Goal: Feedback & Contribution: Leave review/rating

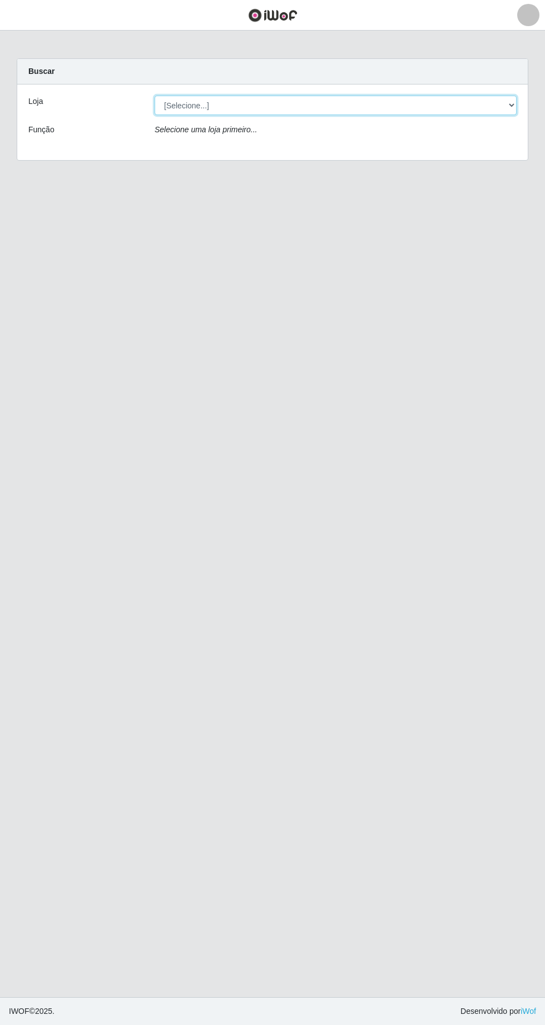
click at [196, 101] on select "[Selecione...] Extrabom - Loja 05 [GEOGRAPHIC_DATA]" at bounding box center [336, 105] width 362 height 19
select select "494"
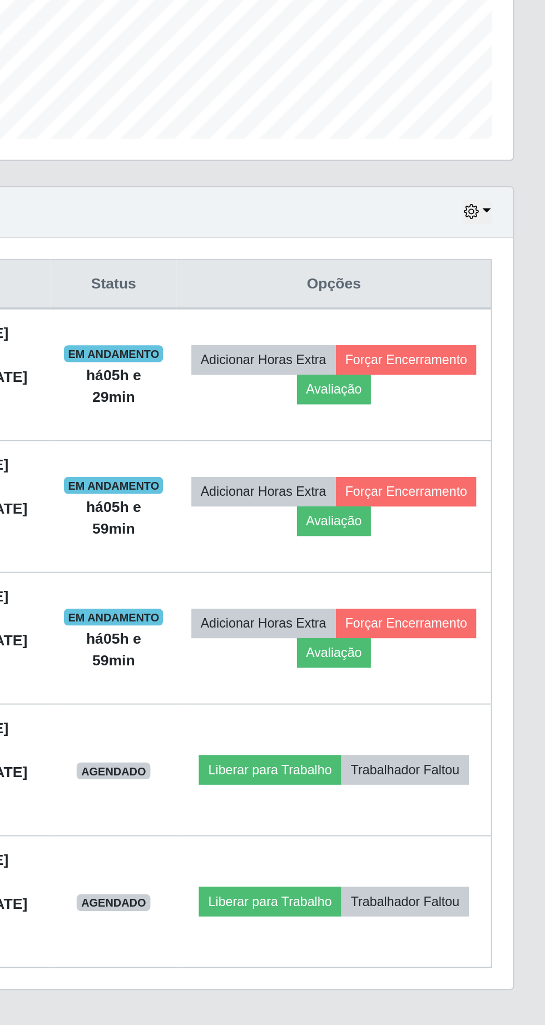
scroll to position [2, 0]
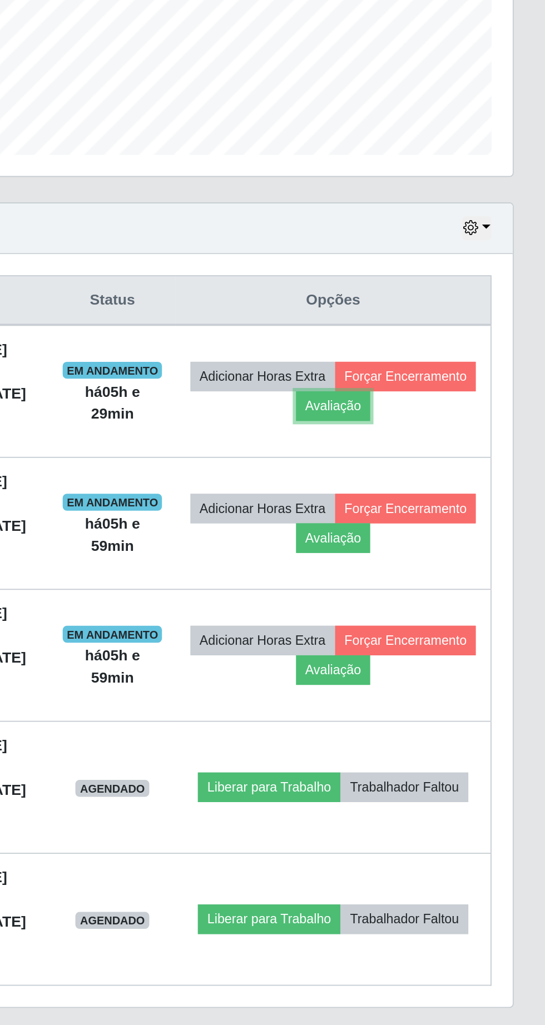
click at [453, 529] on button "Avaliação" at bounding box center [433, 530] width 39 height 16
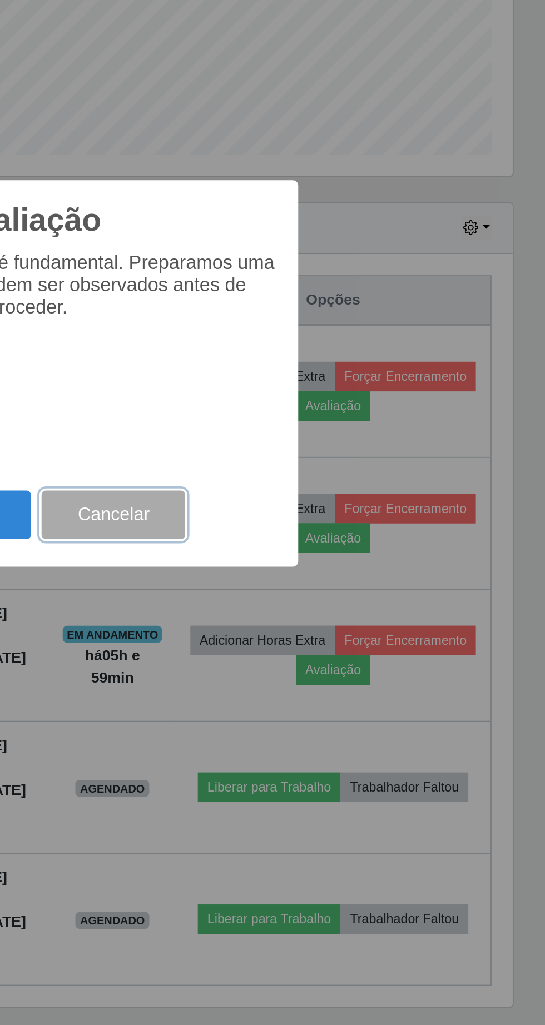
click at [336, 591] on button "Cancelar" at bounding box center [318, 587] width 76 height 26
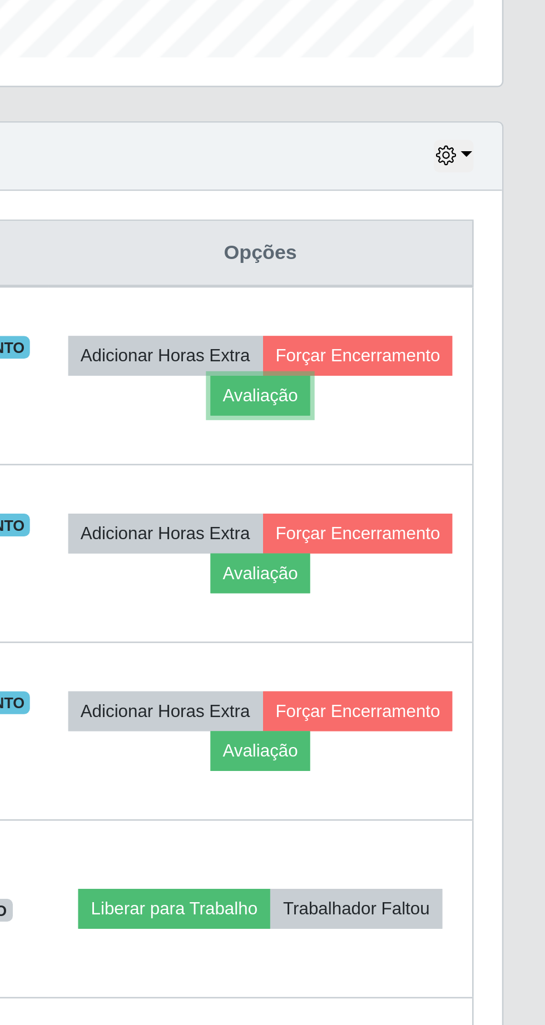
click at [453, 528] on button "Avaliação" at bounding box center [433, 530] width 39 height 16
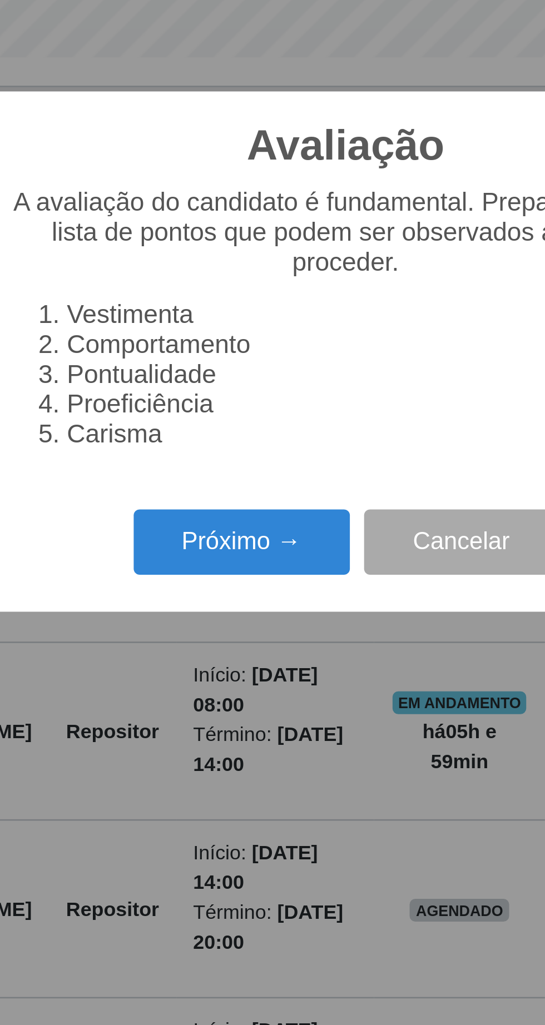
click at [230, 590] on button "Próximo →" at bounding box center [232, 587] width 85 height 26
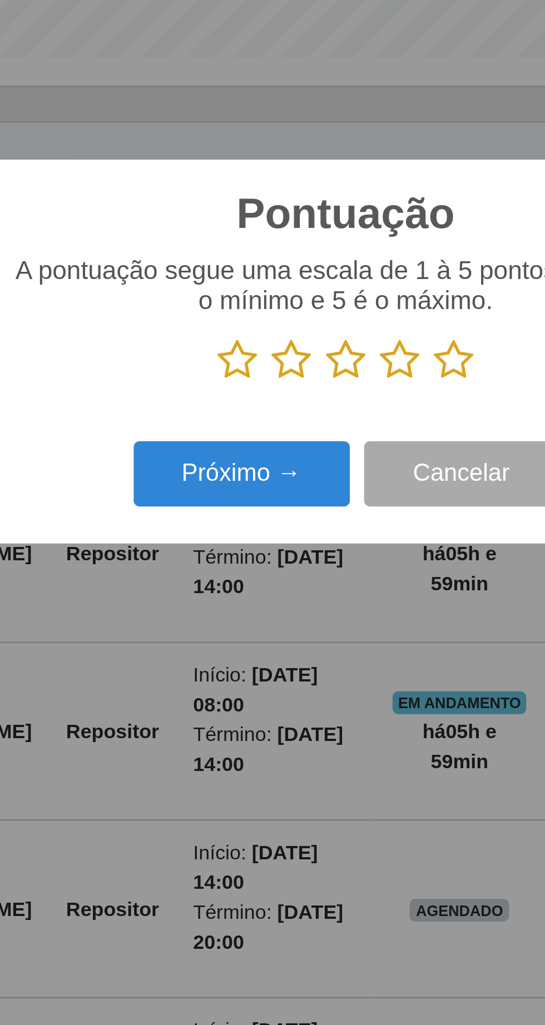
click at [320, 515] on icon at bounding box center [315, 516] width 16 height 17
click at [307, 524] on input "radio" at bounding box center [307, 524] width 0 height 0
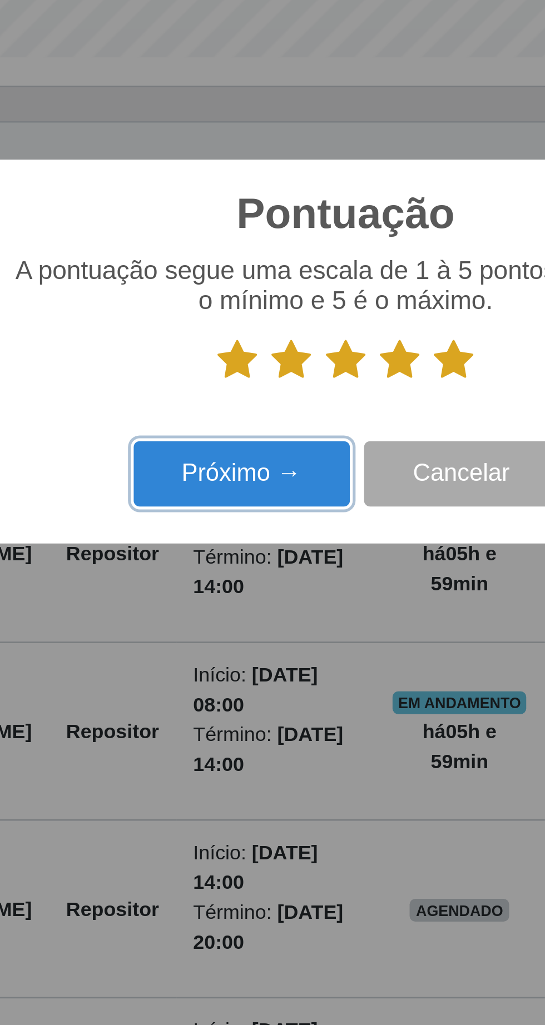
click at [252, 556] on button "Próximo →" at bounding box center [232, 561] width 85 height 26
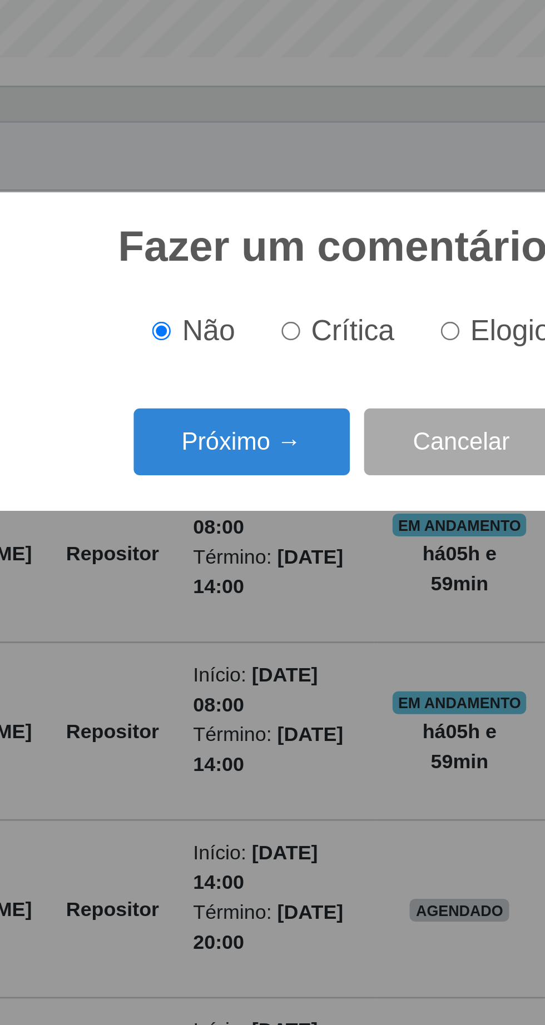
click at [317, 505] on input "Elogio" at bounding box center [313, 504] width 7 height 7
radio input "true"
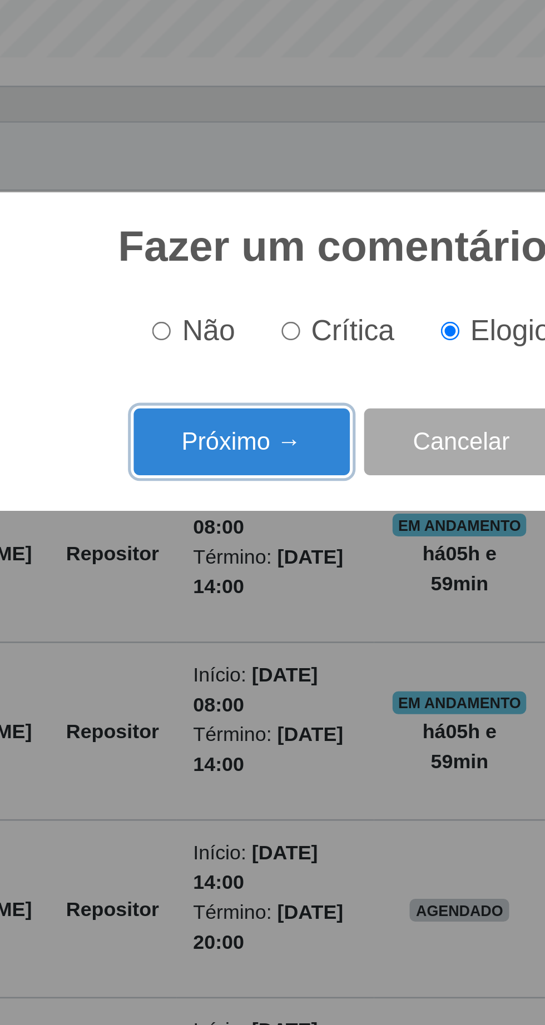
click at [240, 549] on button "Próximo →" at bounding box center [232, 548] width 85 height 26
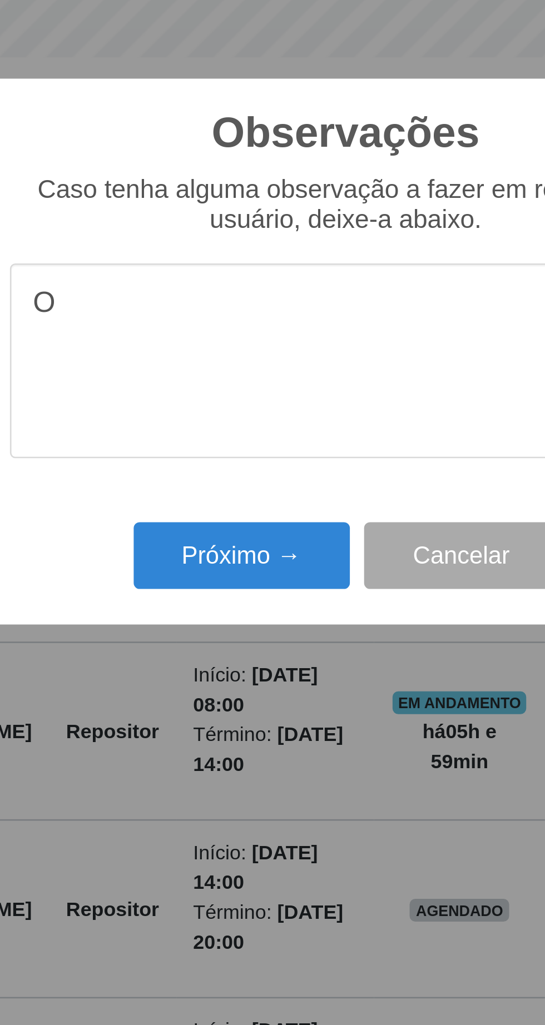
type textarea "O"
click at [322, 597] on button "Cancelar" at bounding box center [318, 592] width 76 height 26
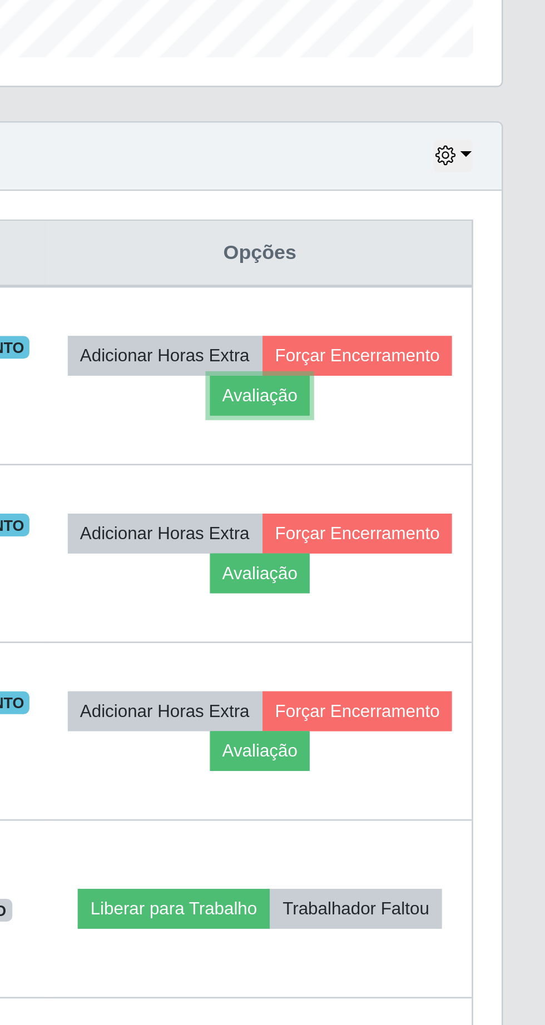
click at [453, 529] on button "Avaliação" at bounding box center [433, 530] width 39 height 16
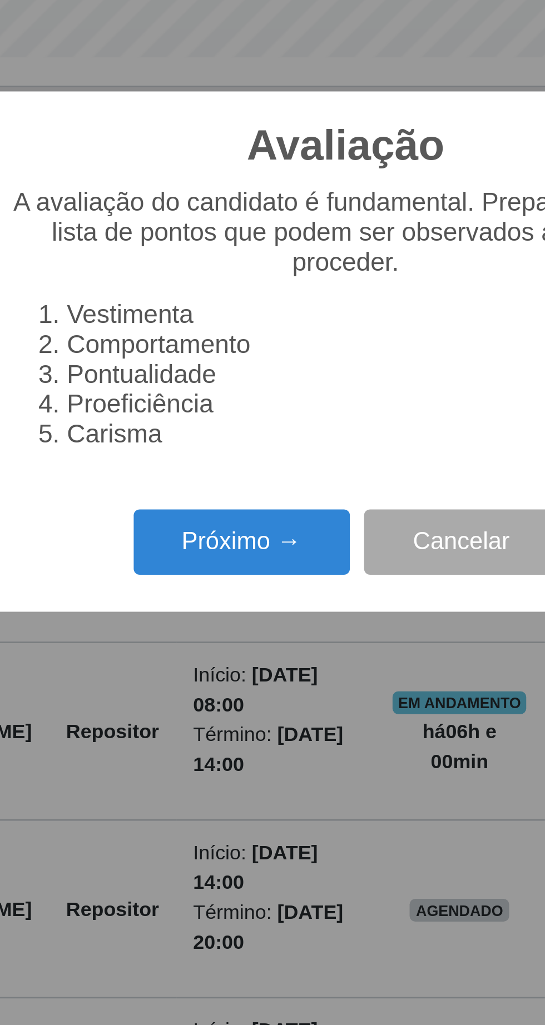
click at [228, 589] on button "Próximo →" at bounding box center [232, 587] width 85 height 26
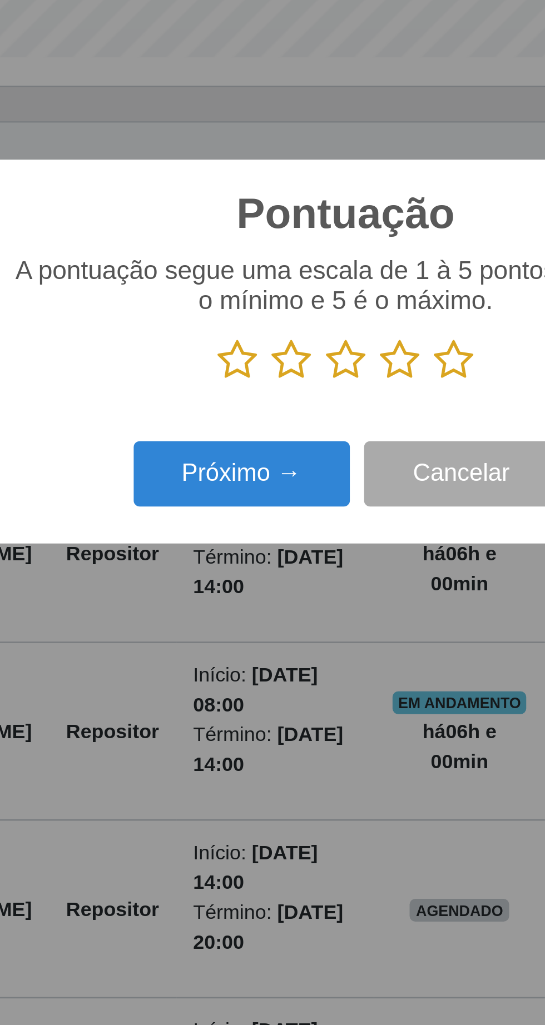
click at [230, 517] on icon at bounding box center [230, 516] width 16 height 17
click at [222, 524] on input "radio" at bounding box center [222, 524] width 0 height 0
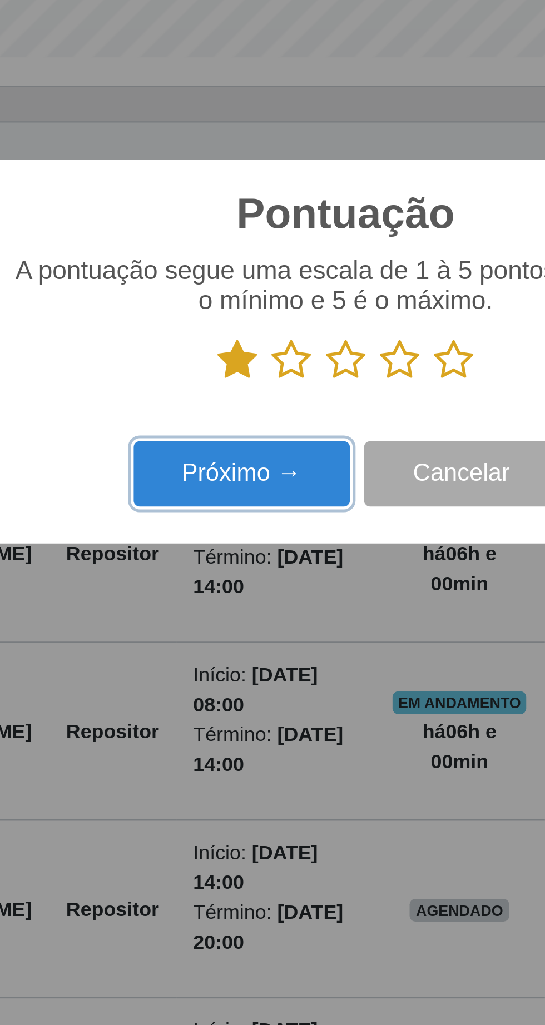
click at [237, 561] on button "Próximo →" at bounding box center [232, 561] width 85 height 26
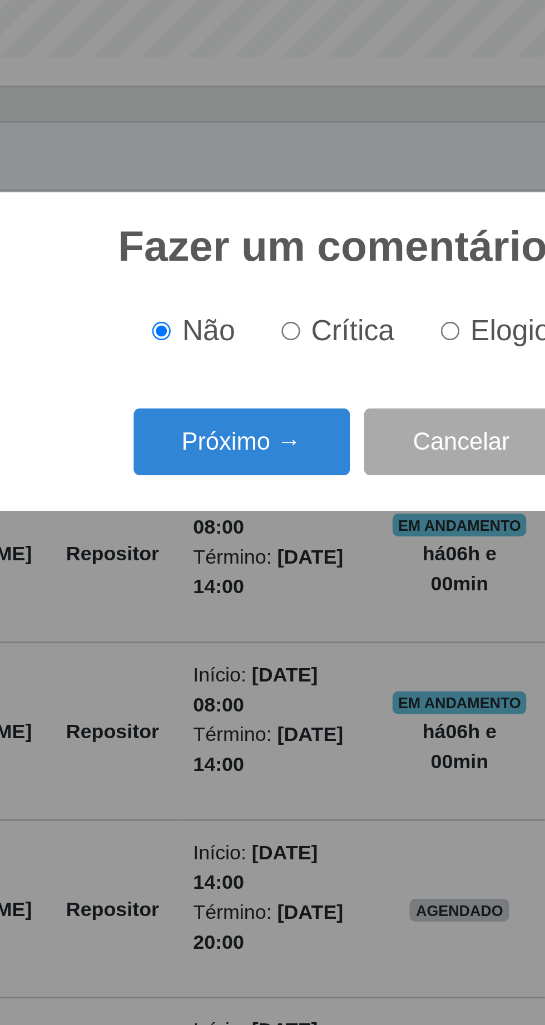
click at [317, 504] on input "Elogio" at bounding box center [313, 504] width 7 height 7
radio input "true"
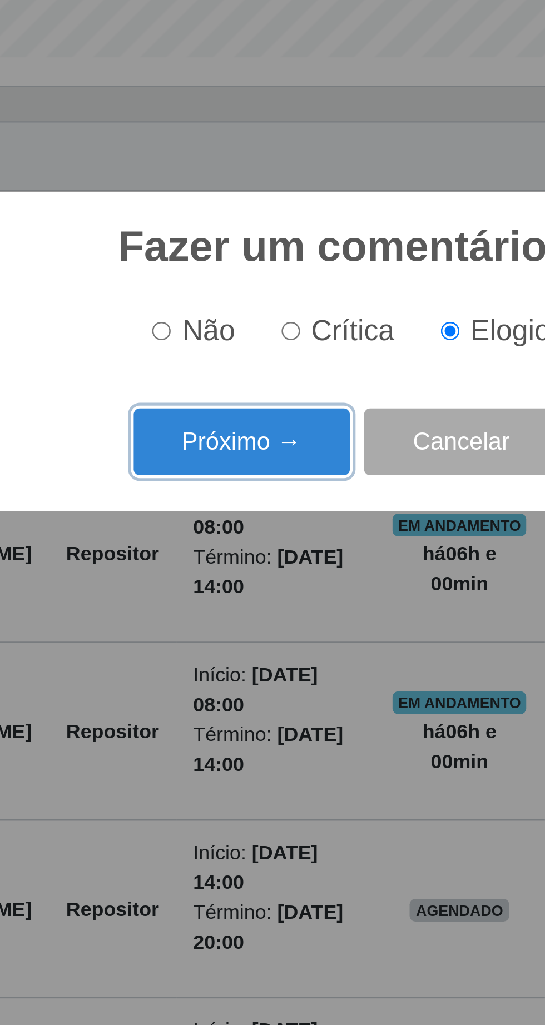
click at [220, 548] on button "Próximo →" at bounding box center [232, 548] width 85 height 26
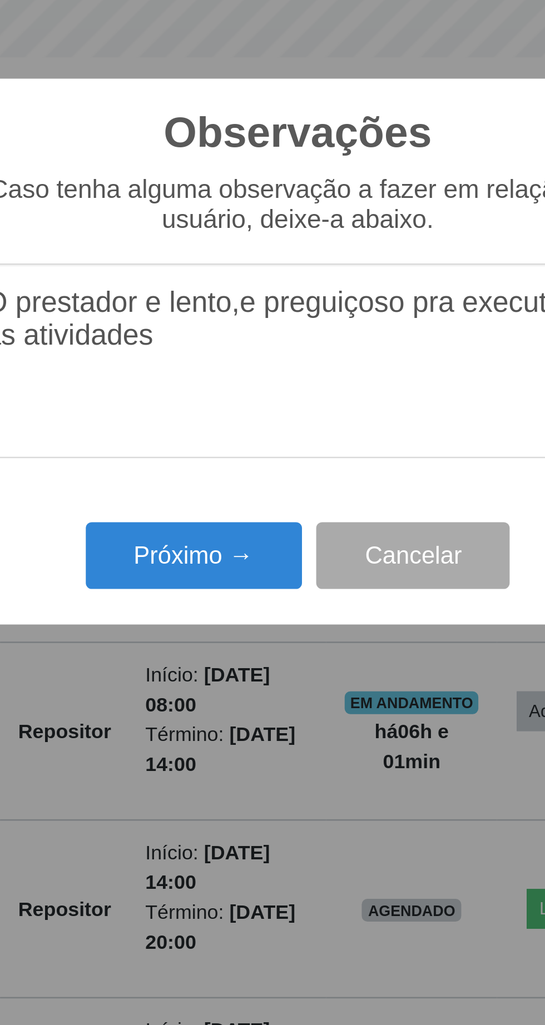
type textarea "O prestador e lento,e preguiçoso pra executar as atividades"
click at [242, 589] on button "Próximo →" at bounding box center [232, 592] width 85 height 26
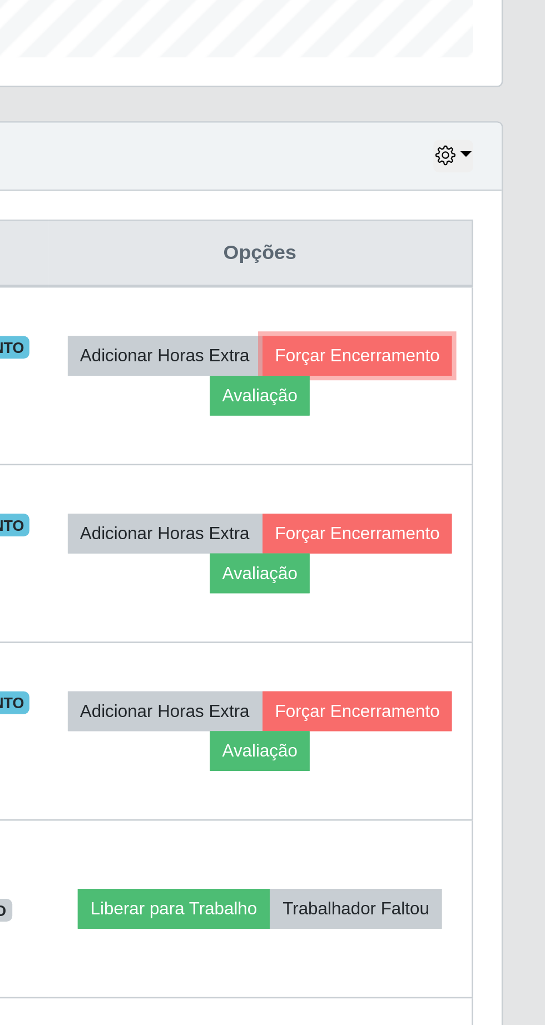
click at [434, 522] on button "Forçar Encerramento" at bounding box center [471, 514] width 75 height 16
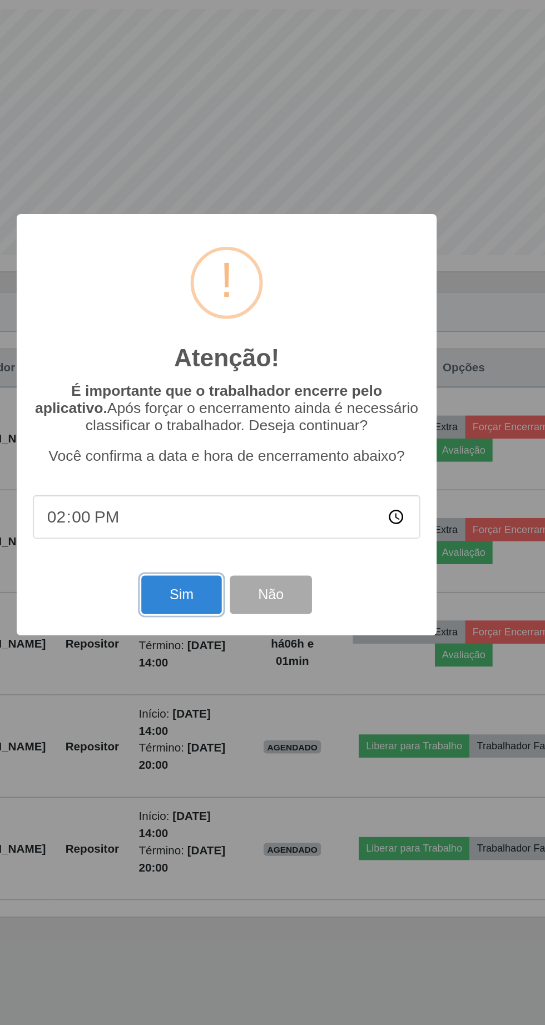
click at [237, 626] on button "Sim" at bounding box center [242, 628] width 54 height 26
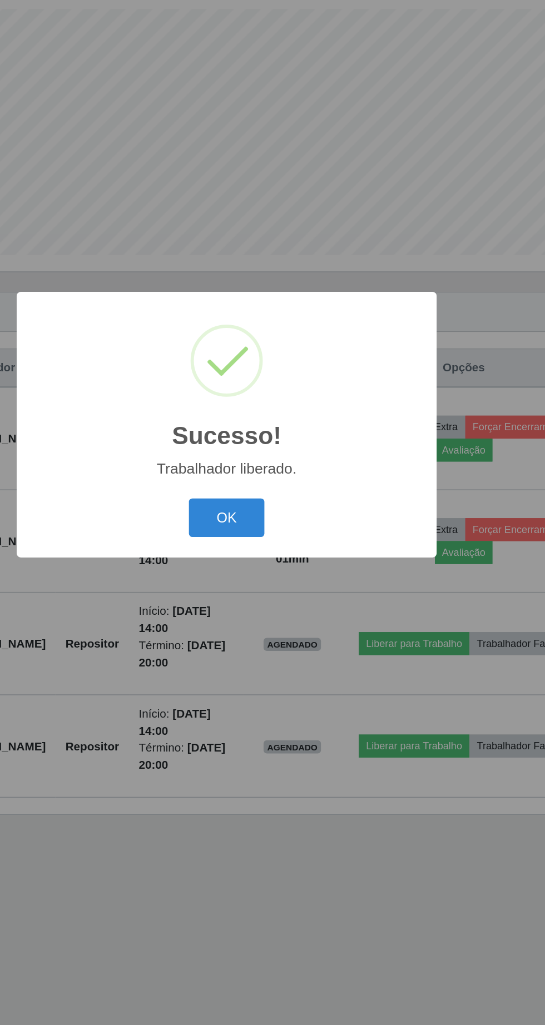
click at [288, 578] on button "OK" at bounding box center [273, 576] width 52 height 26
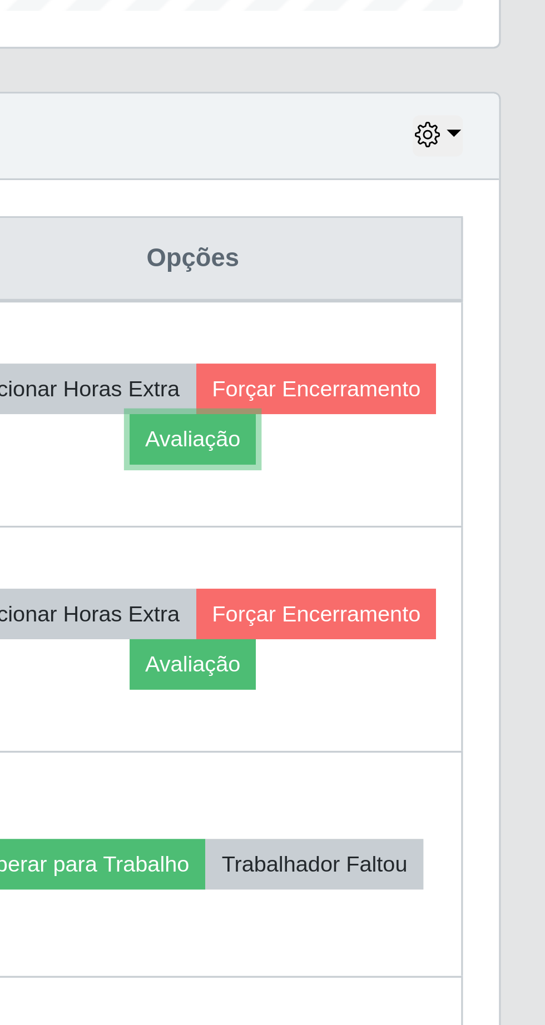
click at [453, 529] on button "Avaliação" at bounding box center [433, 530] width 39 height 16
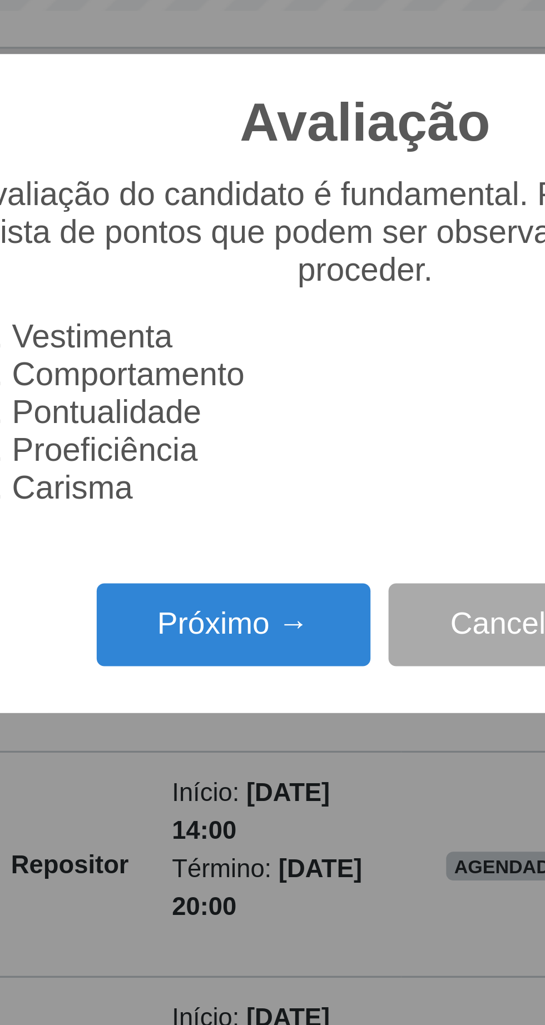
click at [240, 587] on button "Próximo →" at bounding box center [232, 587] width 85 height 26
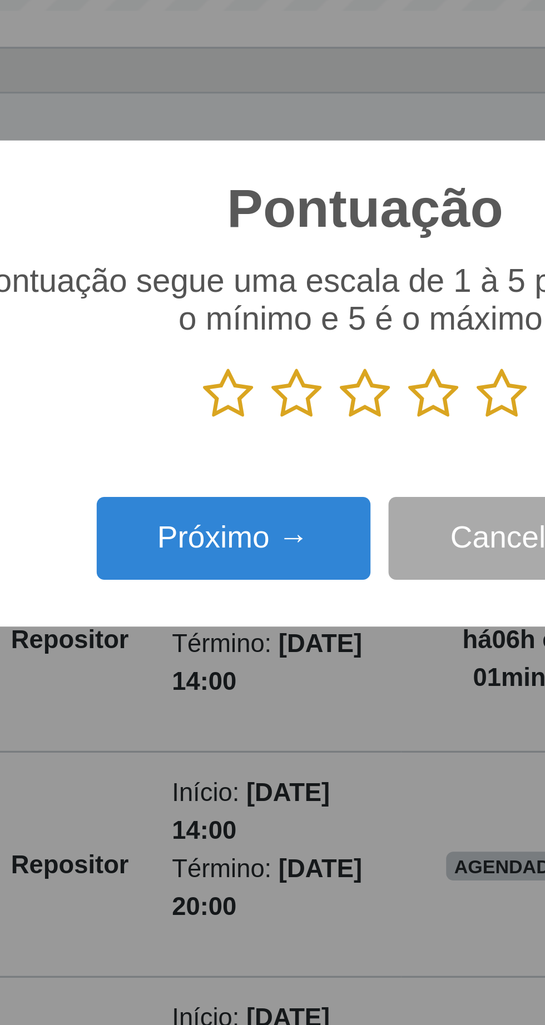
click at [320, 517] on icon at bounding box center [315, 516] width 16 height 17
click at [307, 524] on input "radio" at bounding box center [307, 524] width 0 height 0
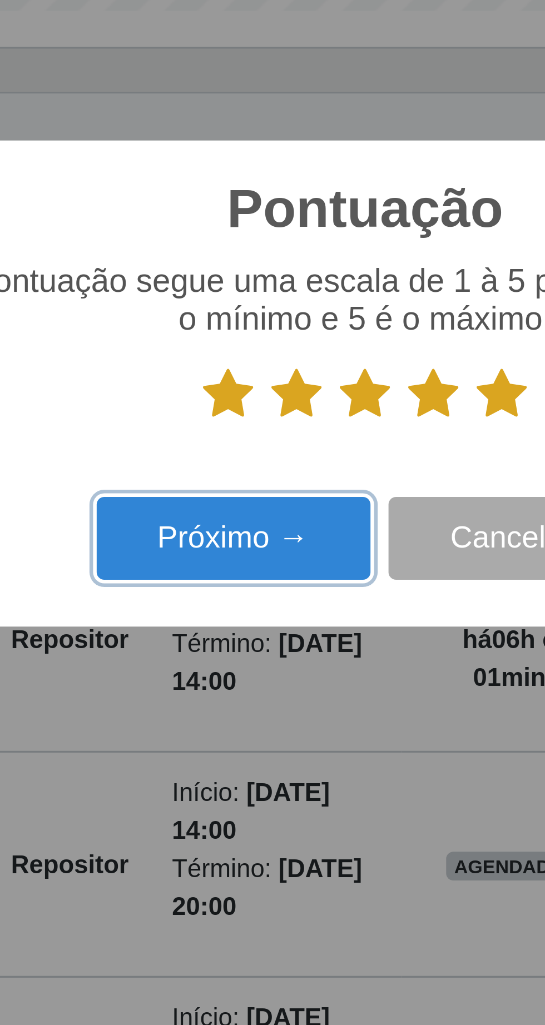
click at [257, 563] on button "Próximo →" at bounding box center [232, 561] width 85 height 26
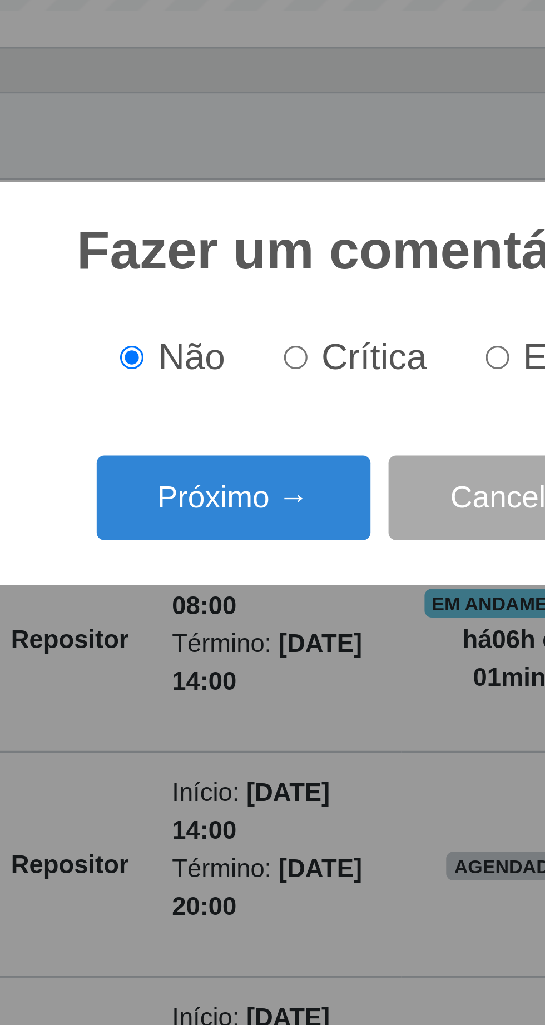
click at [316, 506] on input "Elogio" at bounding box center [313, 504] width 7 height 7
radio input "true"
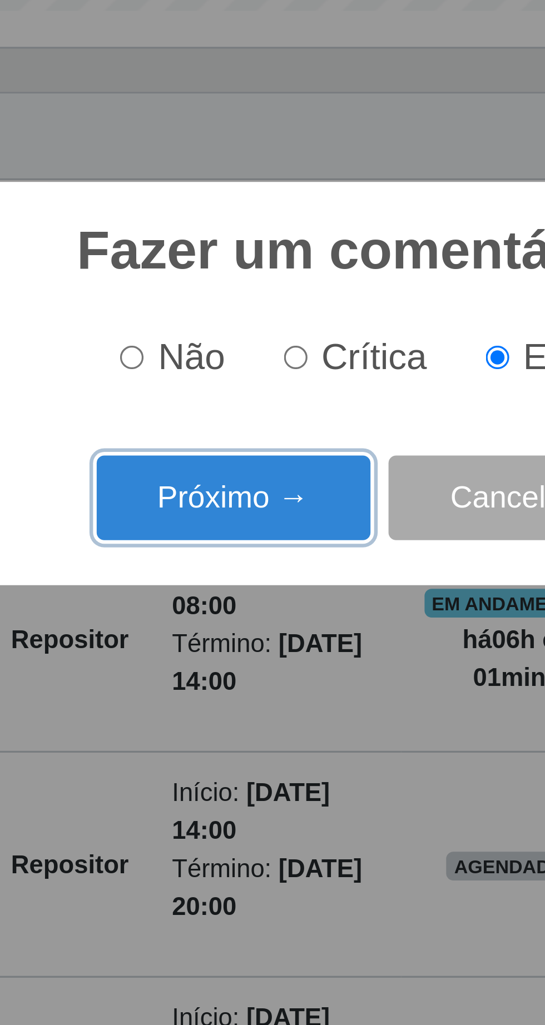
click at [216, 546] on button "Próximo →" at bounding box center [232, 548] width 85 height 26
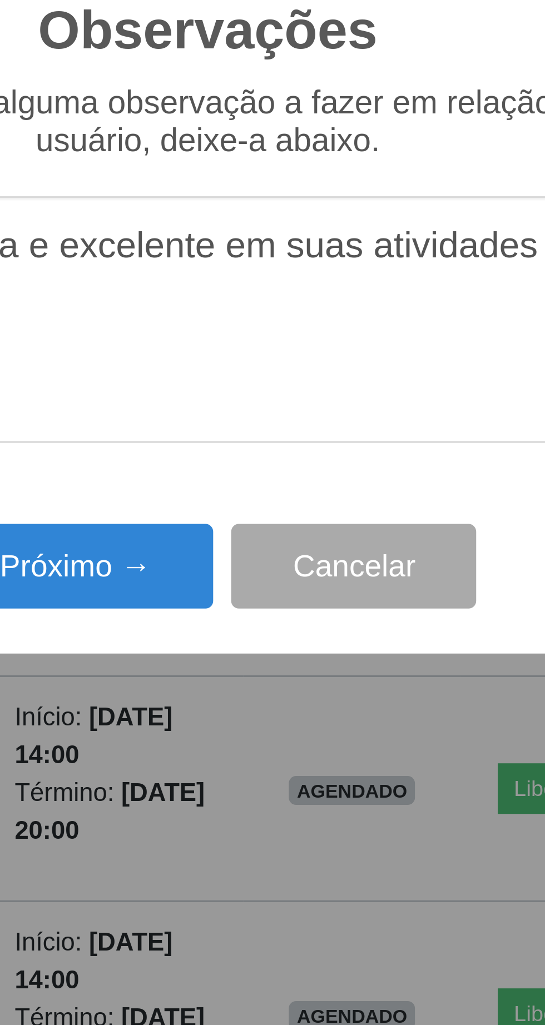
type textarea "A prestadora e excelente em suas atividades"
click at [242, 591] on button "Próximo →" at bounding box center [232, 592] width 85 height 26
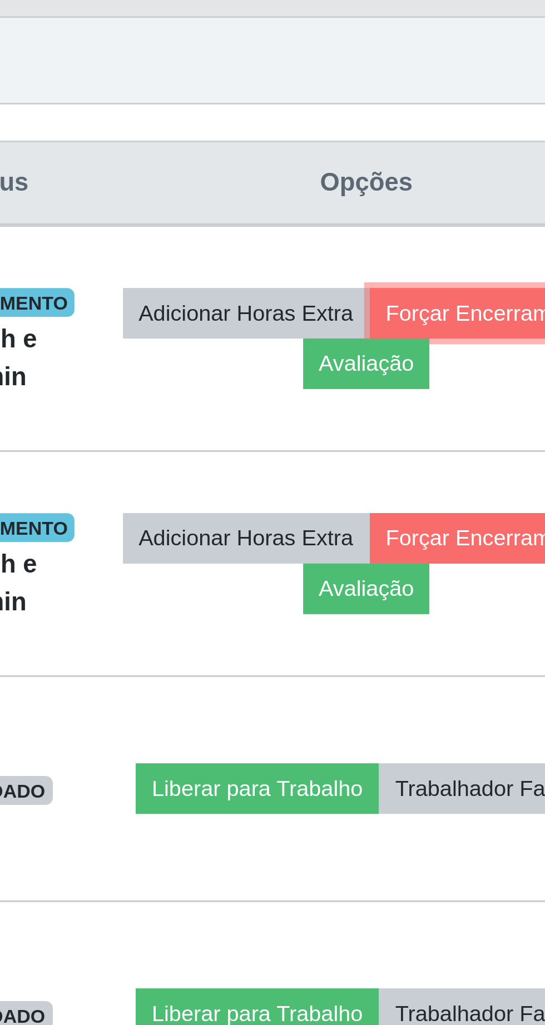
click at [434, 522] on button "Forçar Encerramento" at bounding box center [471, 514] width 75 height 16
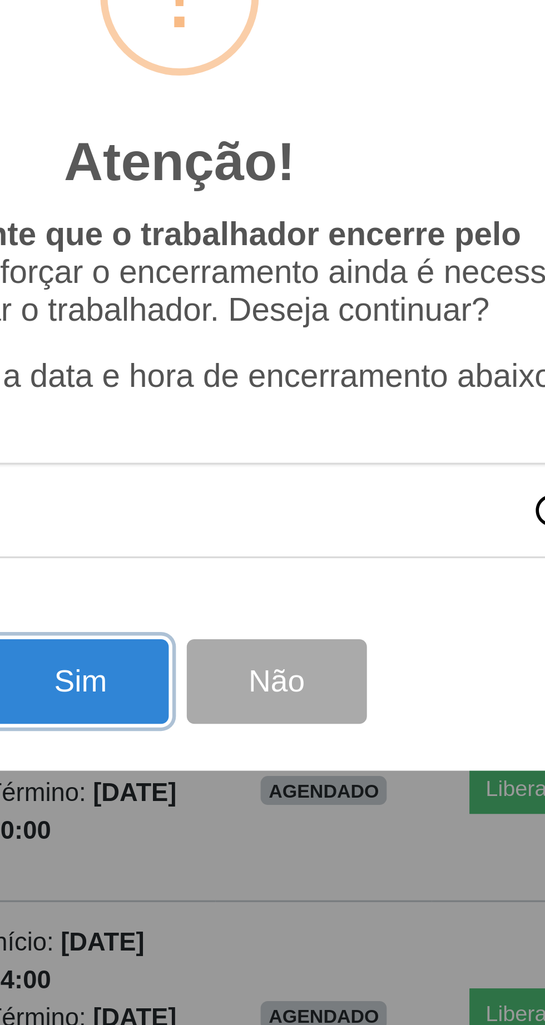
click at [245, 630] on button "Sim" at bounding box center [242, 628] width 54 height 26
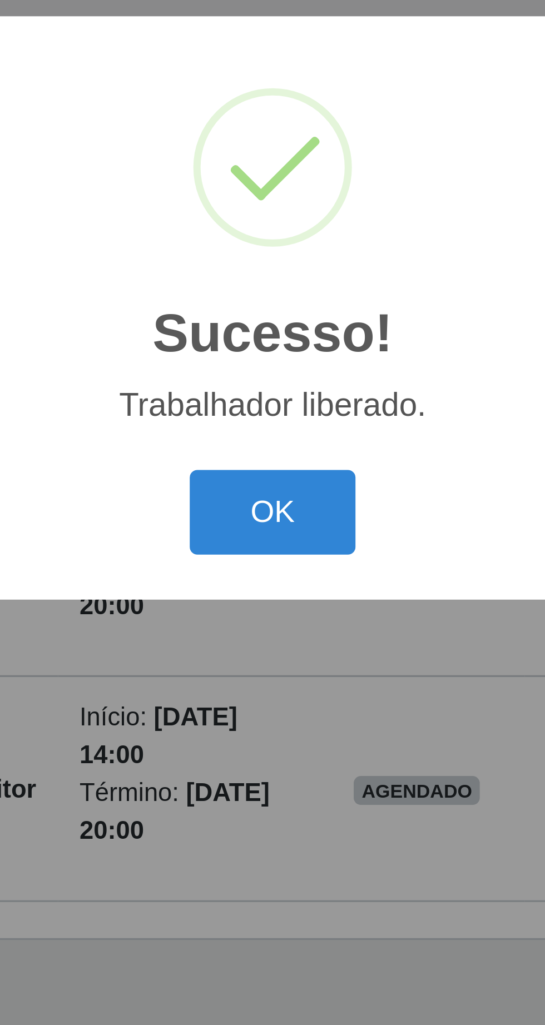
click at [279, 582] on button "OK" at bounding box center [273, 576] width 52 height 26
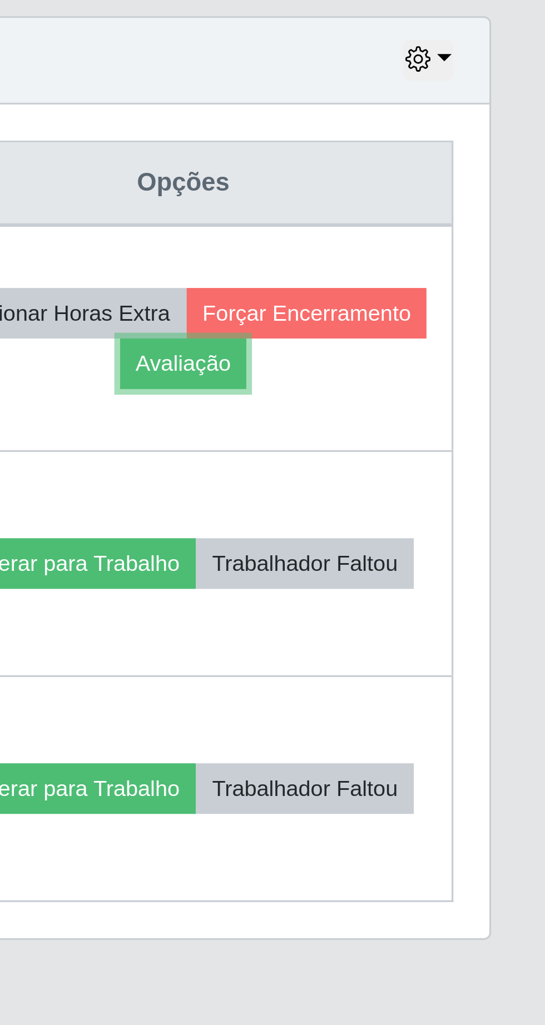
click at [453, 530] on button "Avaliação" at bounding box center [433, 530] width 39 height 16
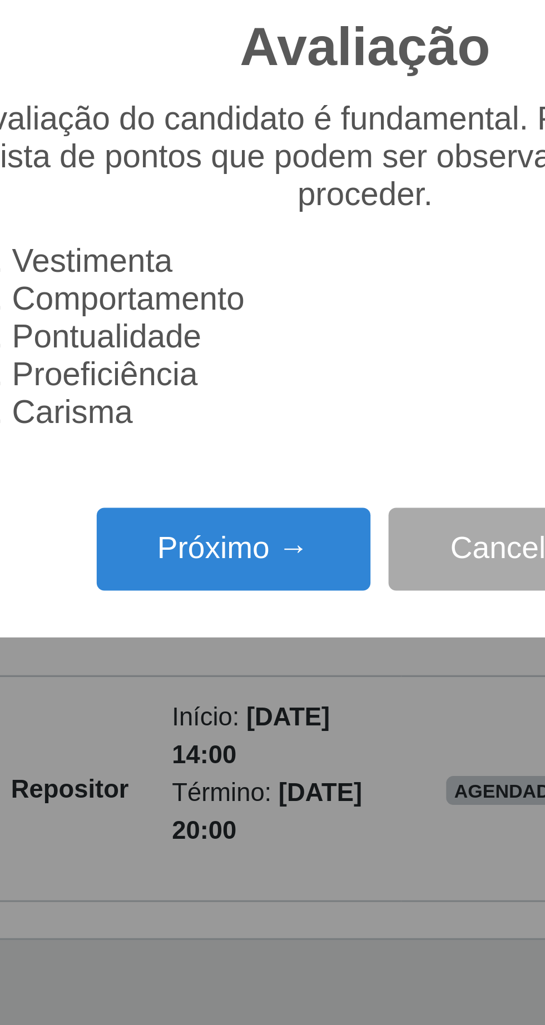
click at [239, 591] on button "Próximo →" at bounding box center [232, 587] width 85 height 26
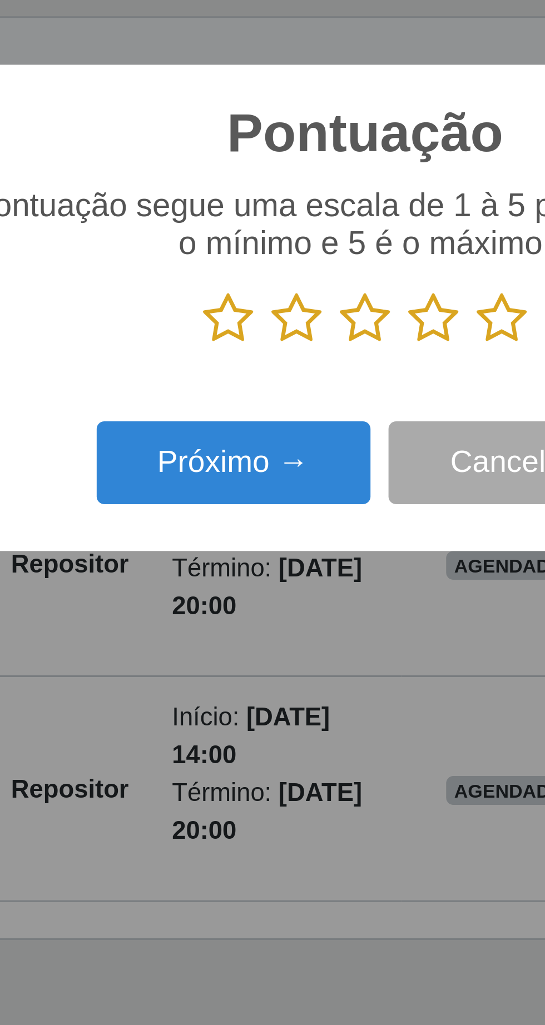
click at [294, 519] on icon at bounding box center [294, 516] width 16 height 17
click at [286, 524] on input "radio" at bounding box center [286, 524] width 0 height 0
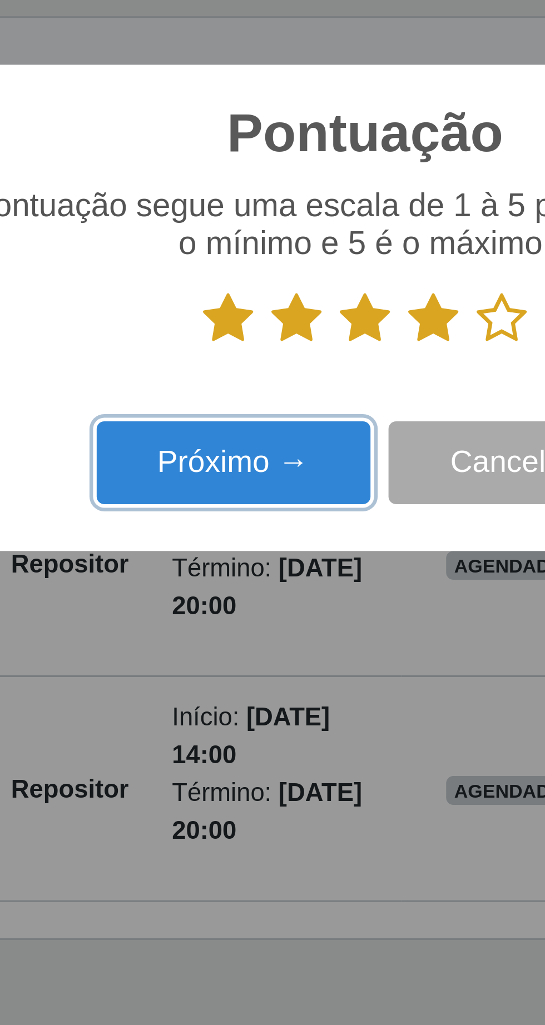
click at [245, 559] on button "Próximo →" at bounding box center [232, 561] width 85 height 26
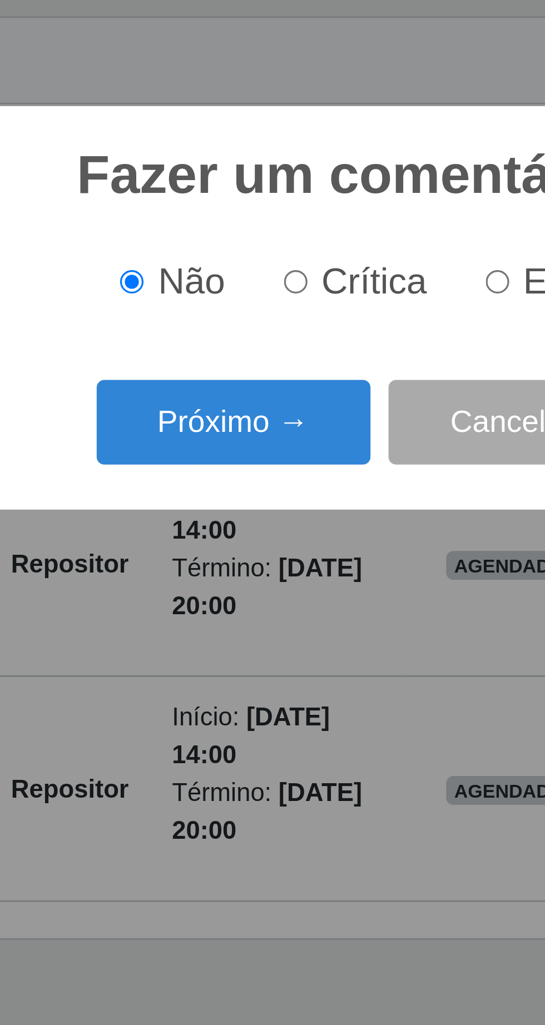
click at [311, 503] on input "Elogio" at bounding box center [313, 504] width 7 height 7
radio input "true"
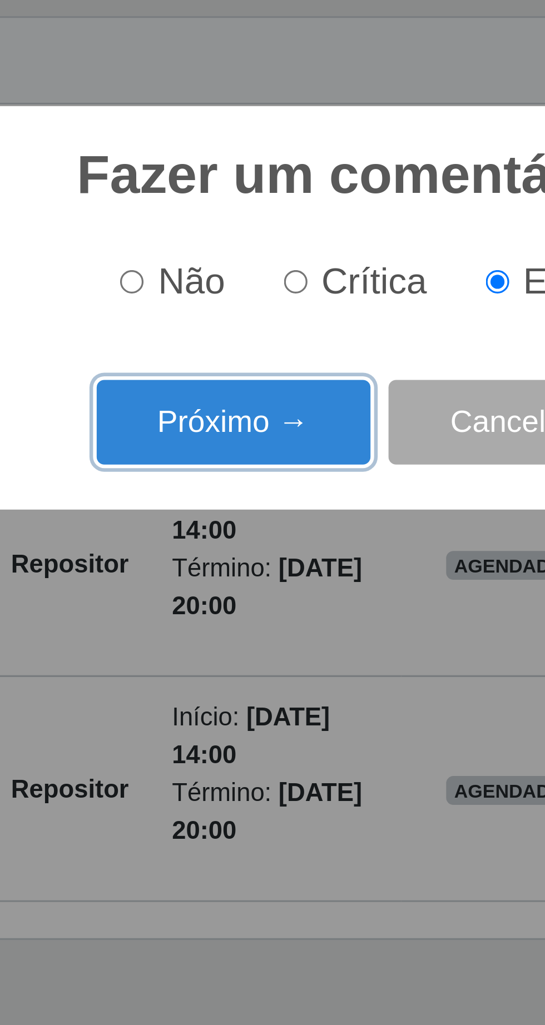
click at [236, 556] on button "Próximo →" at bounding box center [232, 548] width 85 height 26
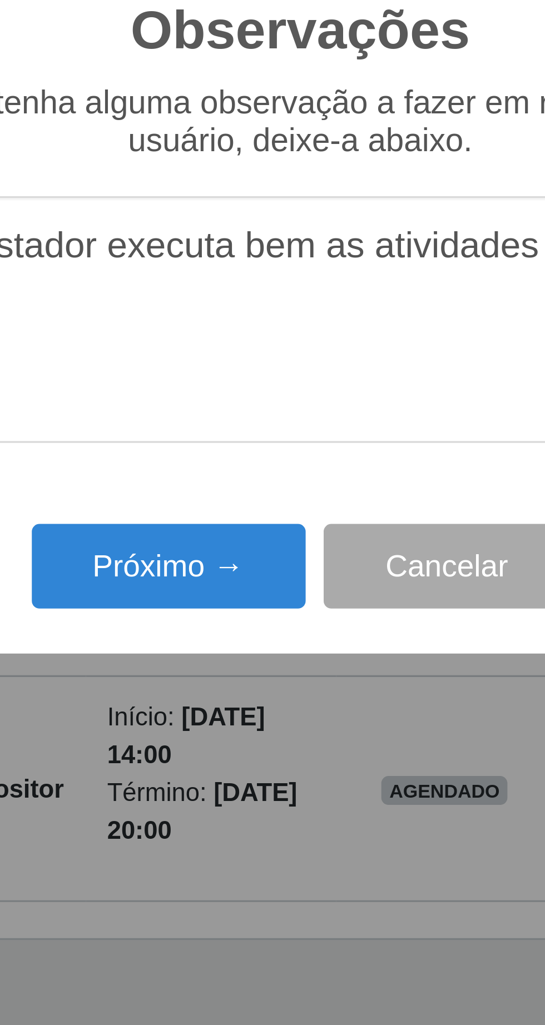
type textarea "O prestador executa bem as atividades"
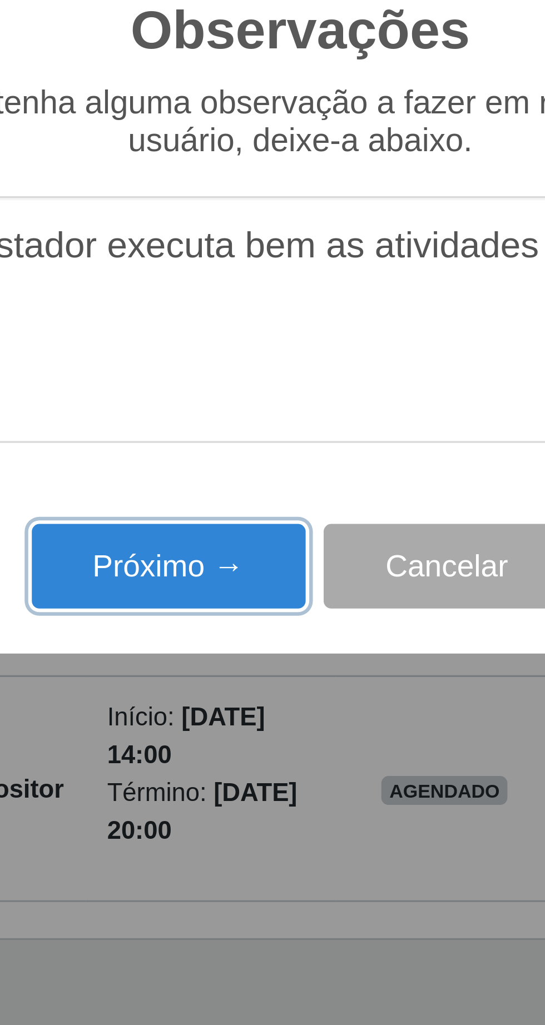
click at [243, 594] on button "Próximo →" at bounding box center [232, 592] width 85 height 26
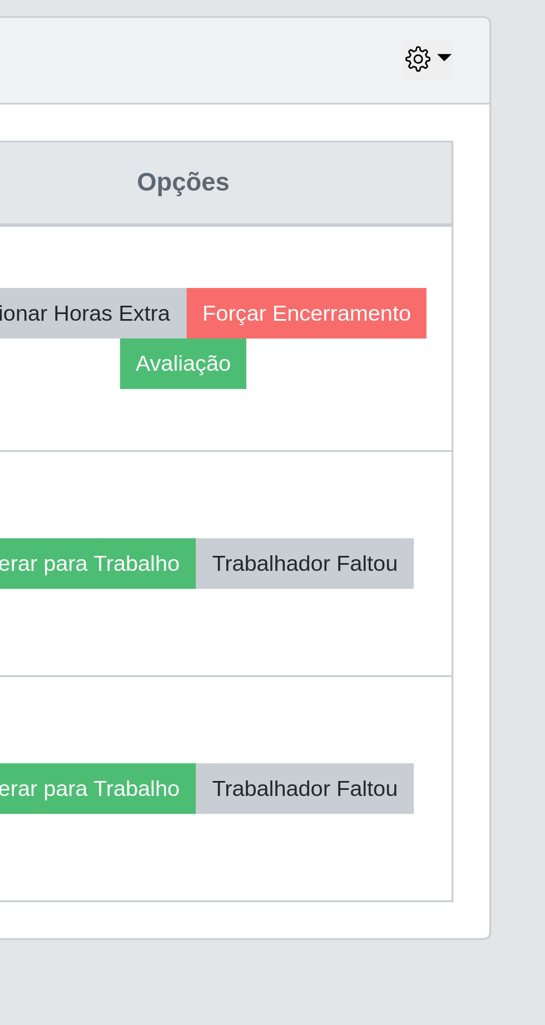
click at [498, 569] on td "Liberar para Trabalho Trabalhador Faltou" at bounding box center [433, 591] width 166 height 69
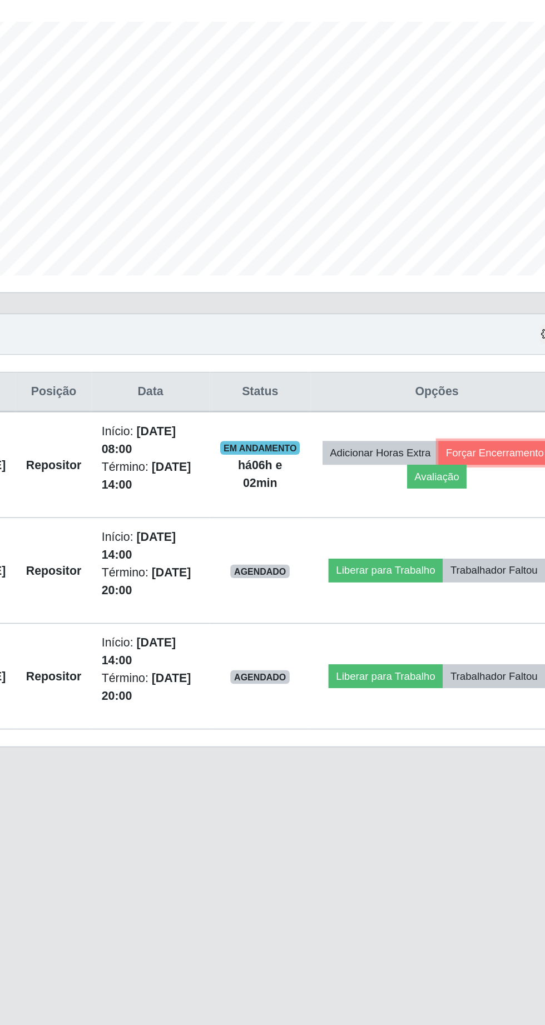
click at [434, 522] on button "Forçar Encerramento" at bounding box center [471, 514] width 75 height 16
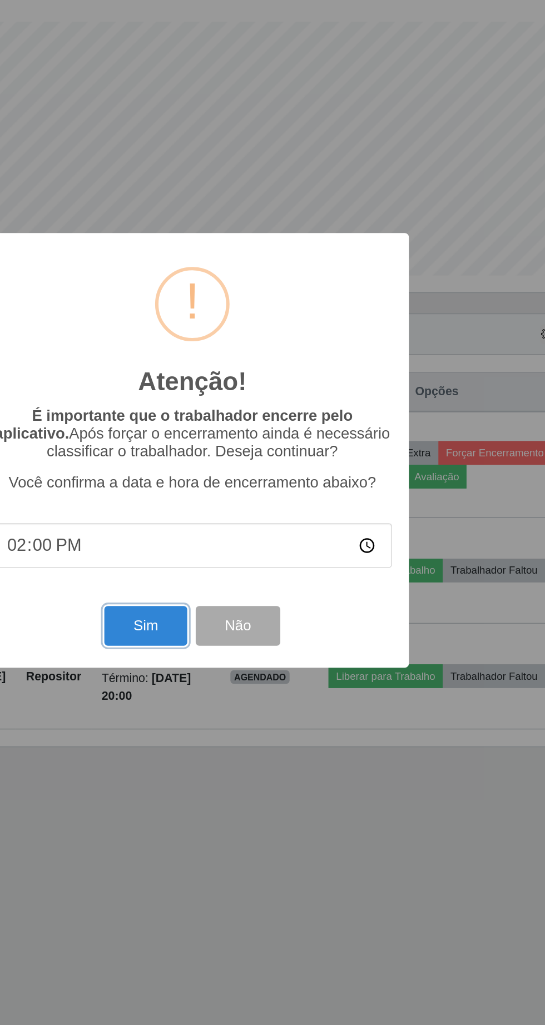
click at [243, 627] on button "Sim" at bounding box center [242, 628] width 54 height 26
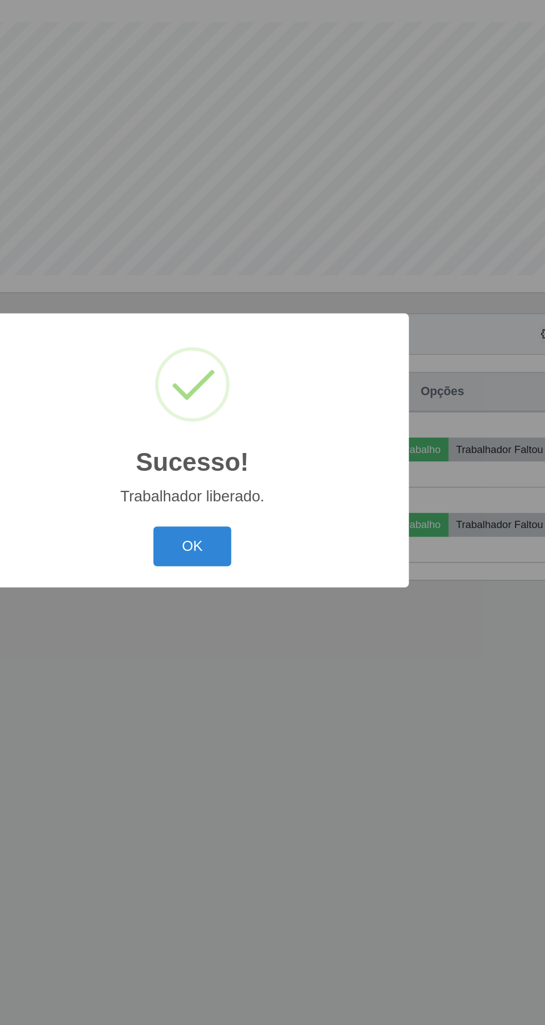
click at [284, 573] on button "OK" at bounding box center [273, 576] width 52 height 26
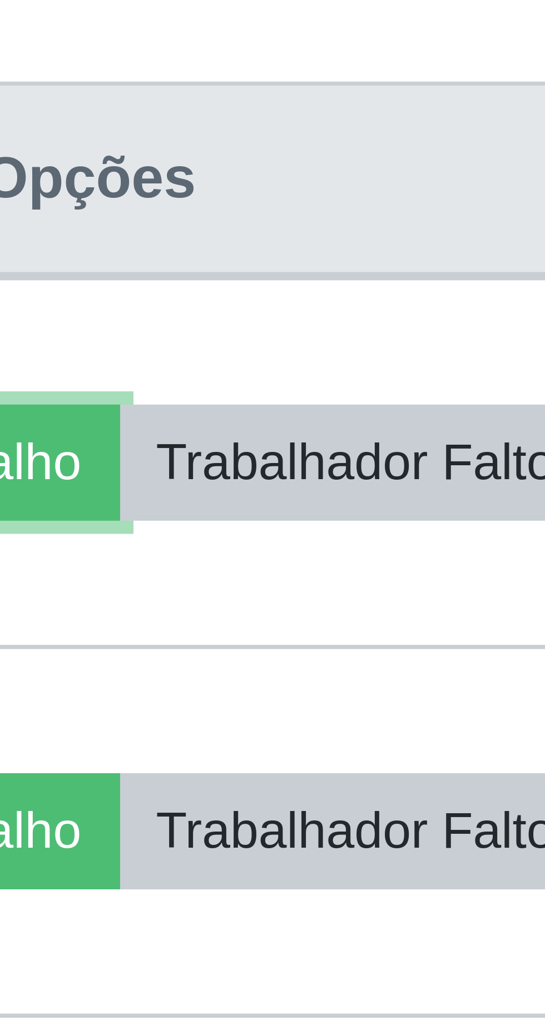
click at [440, 510] on button "Liberar para Trabalho" at bounding box center [402, 512] width 75 height 16
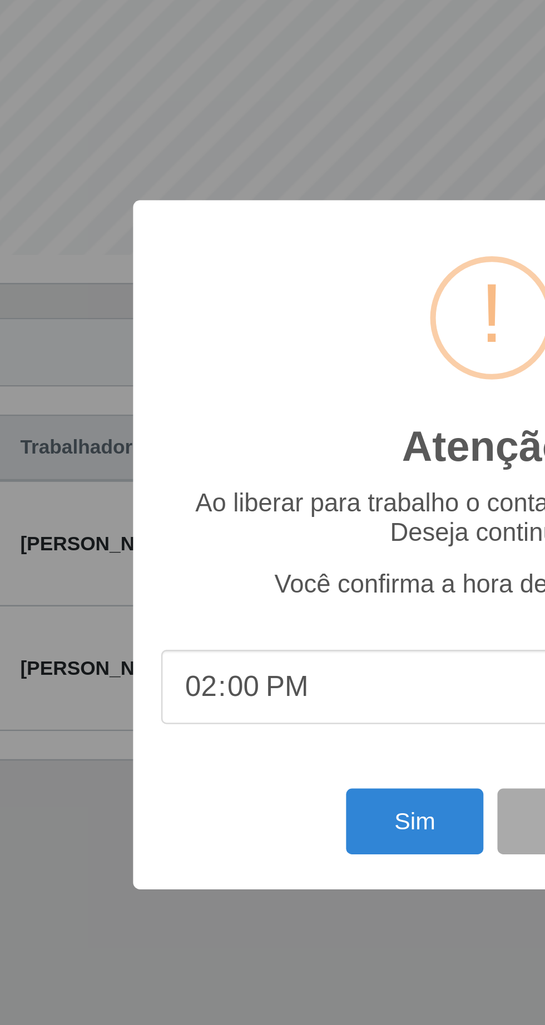
scroll to position [0, 0]
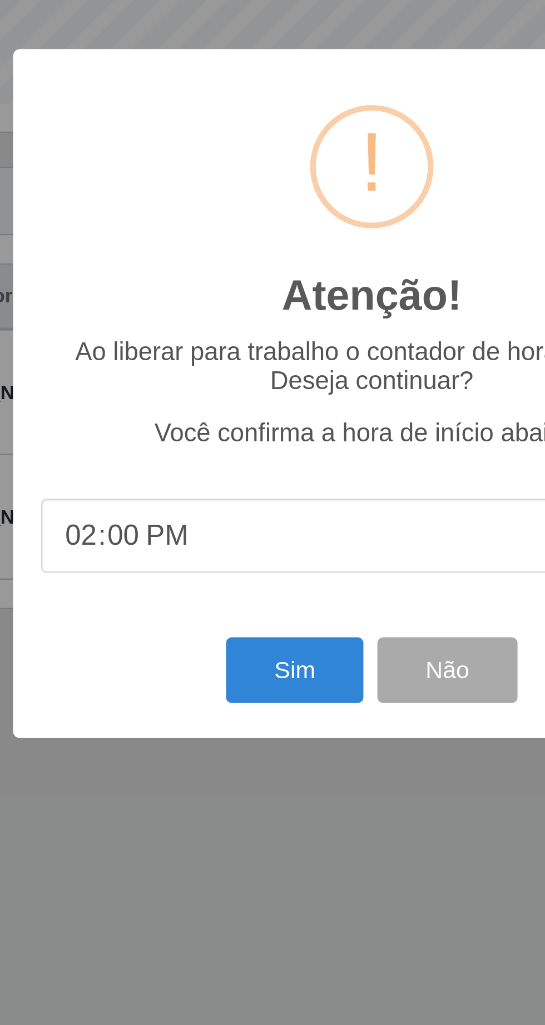
click at [236, 584] on input "14:00" at bounding box center [272, 568] width 262 height 29
click at [235, 635] on button "Sim" at bounding box center [242, 622] width 54 height 26
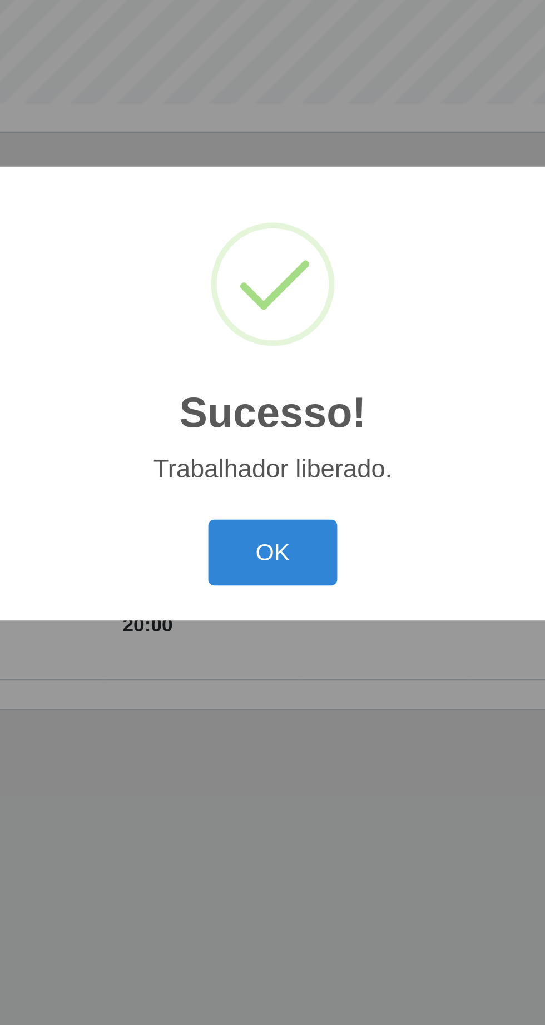
click at [282, 589] on button "OK" at bounding box center [273, 576] width 52 height 26
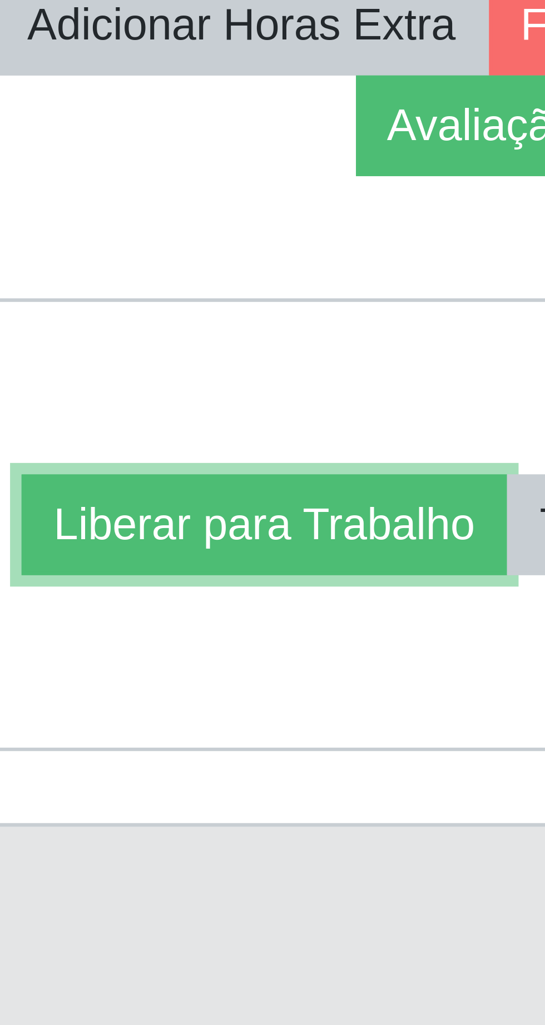
click at [435, 584] on button "Liberar para Trabalho" at bounding box center [399, 592] width 75 height 16
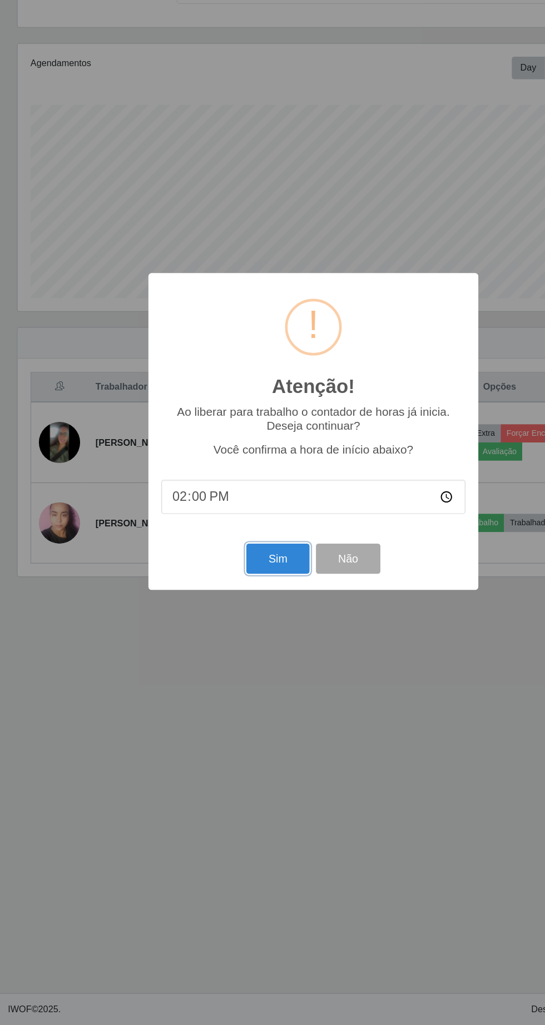
click at [224, 626] on button "Sim" at bounding box center [242, 622] width 54 height 26
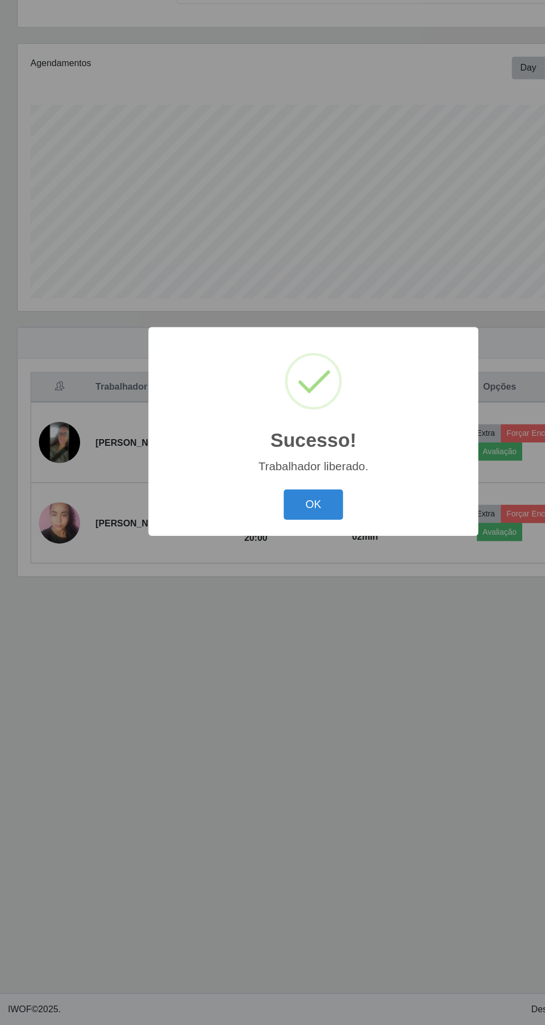
click at [272, 577] on button "OK" at bounding box center [273, 576] width 52 height 26
